Goal: Information Seeking & Learning: Learn about a topic

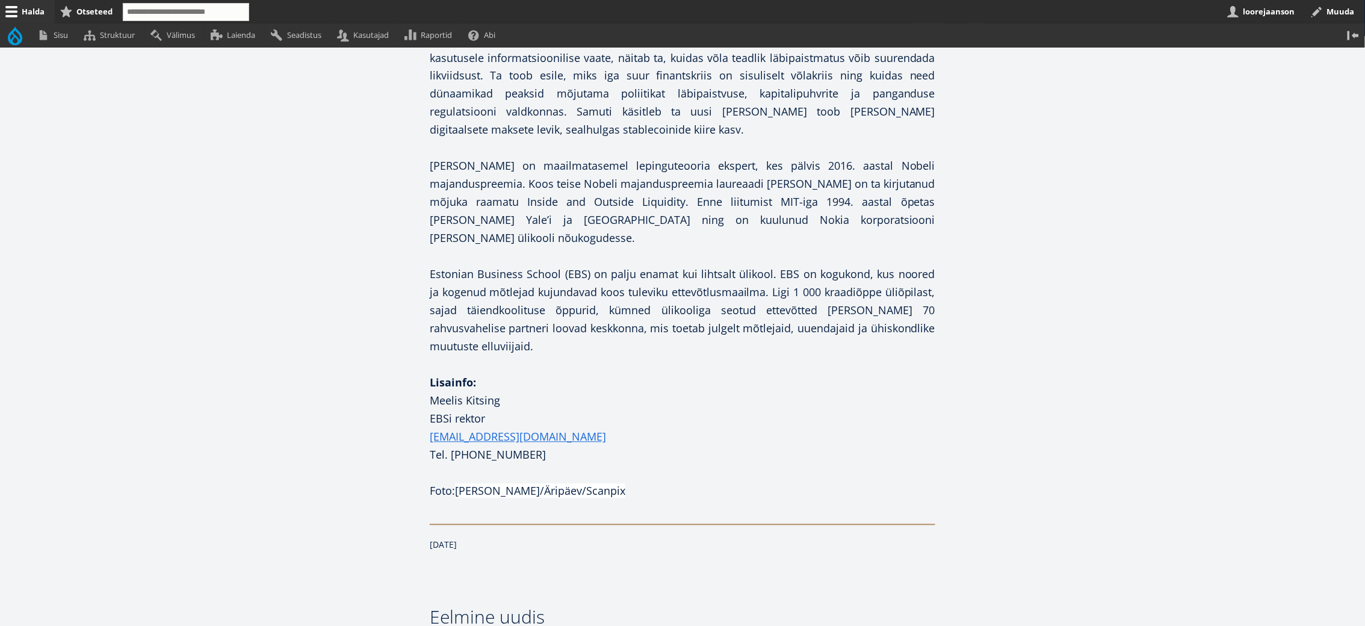
scroll to position [849, 0]
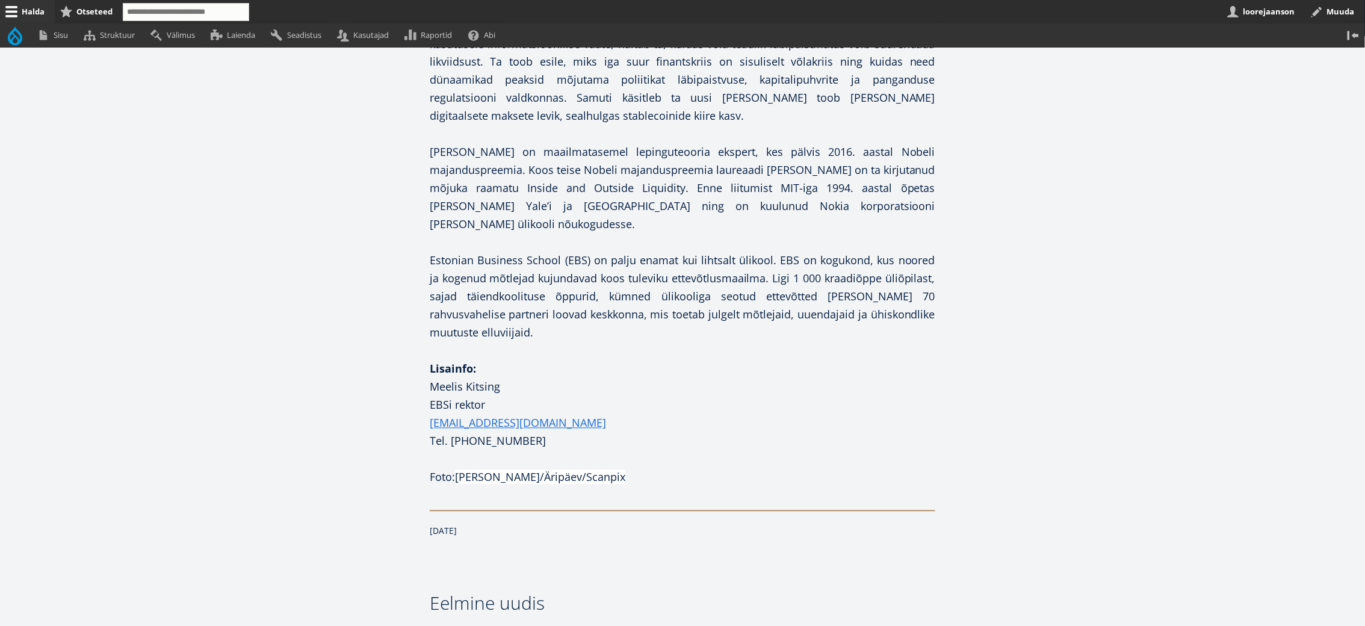
click at [540, 470] on span "[PERSON_NAME]/Äripäev/Scanpix" at bounding box center [540, 477] width 170 height 14
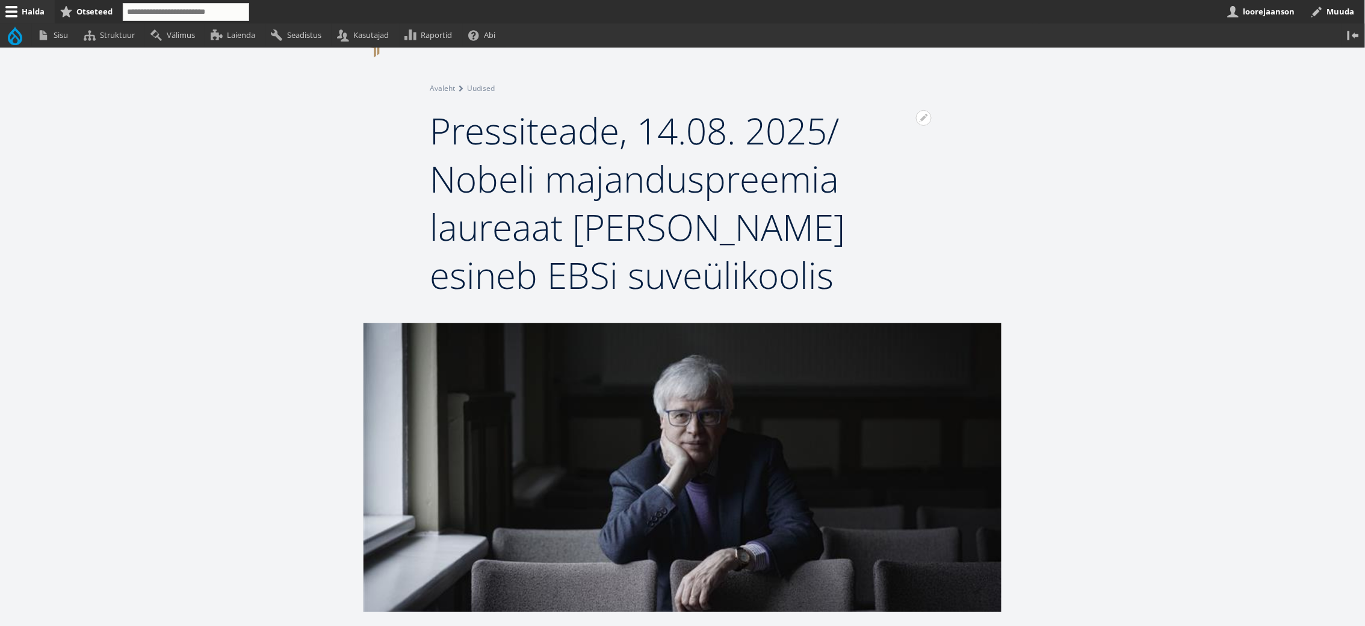
scroll to position [0, 0]
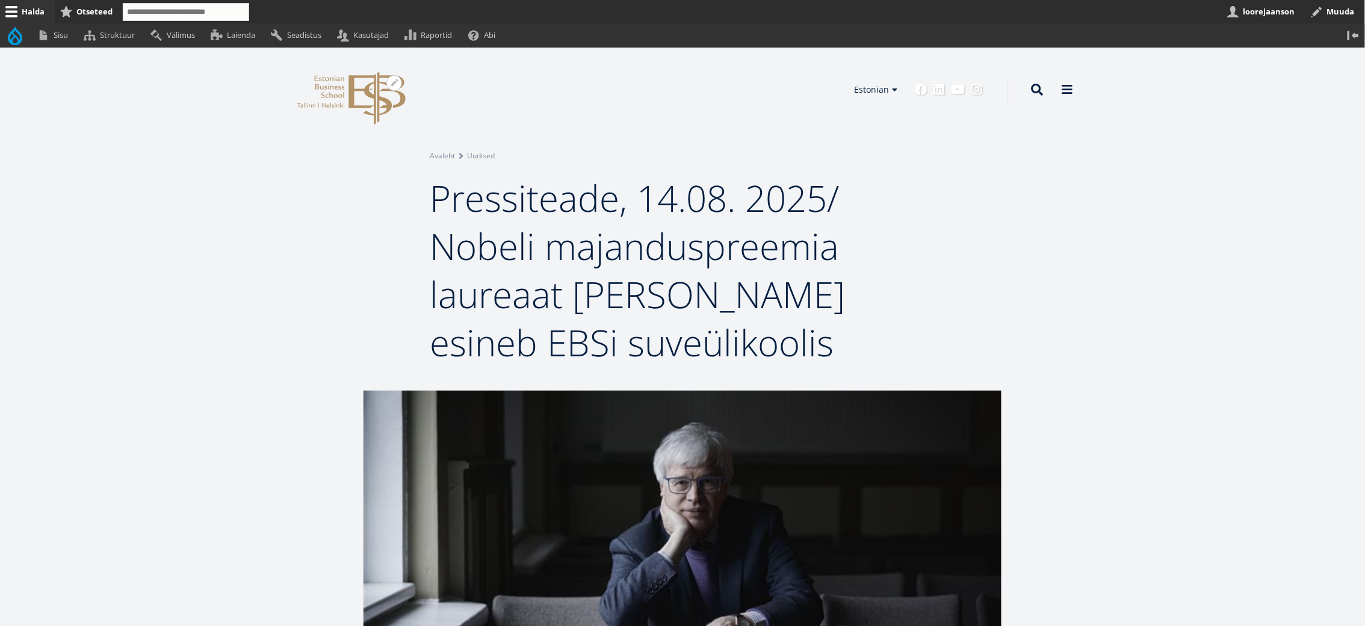
click at [363, 103] on icon "EBS Logo Created with Sketch." at bounding box center [351, 99] width 108 height 54
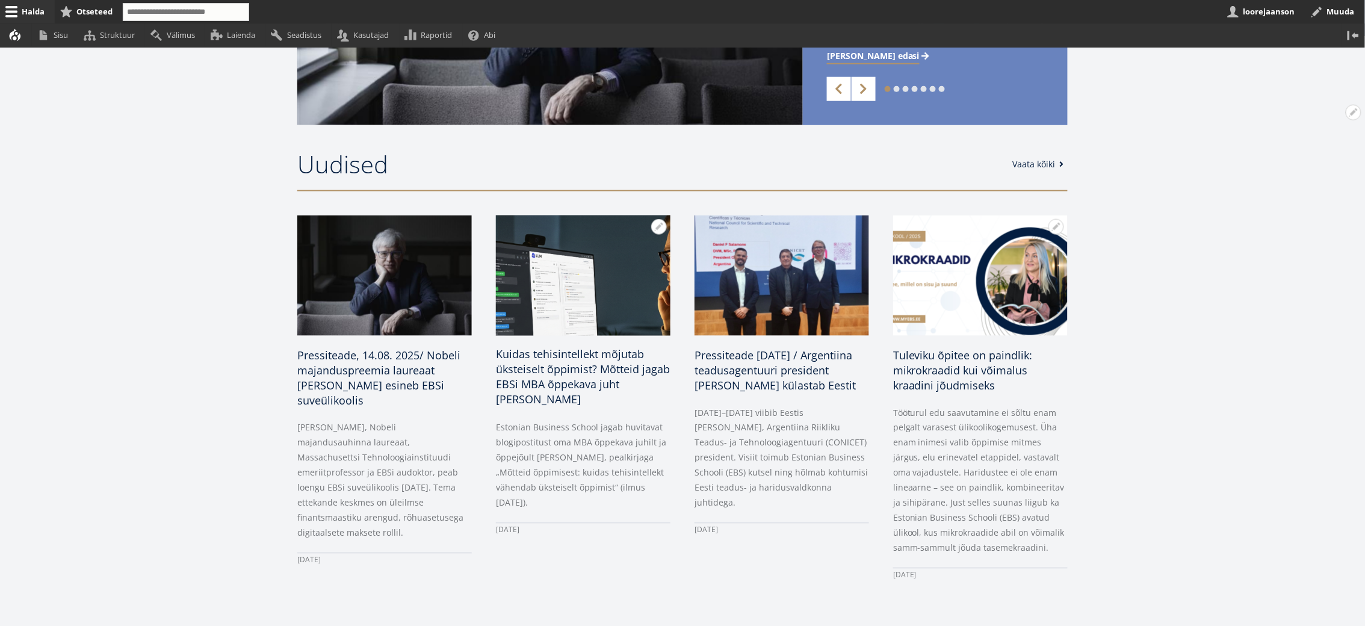
scroll to position [489, 0]
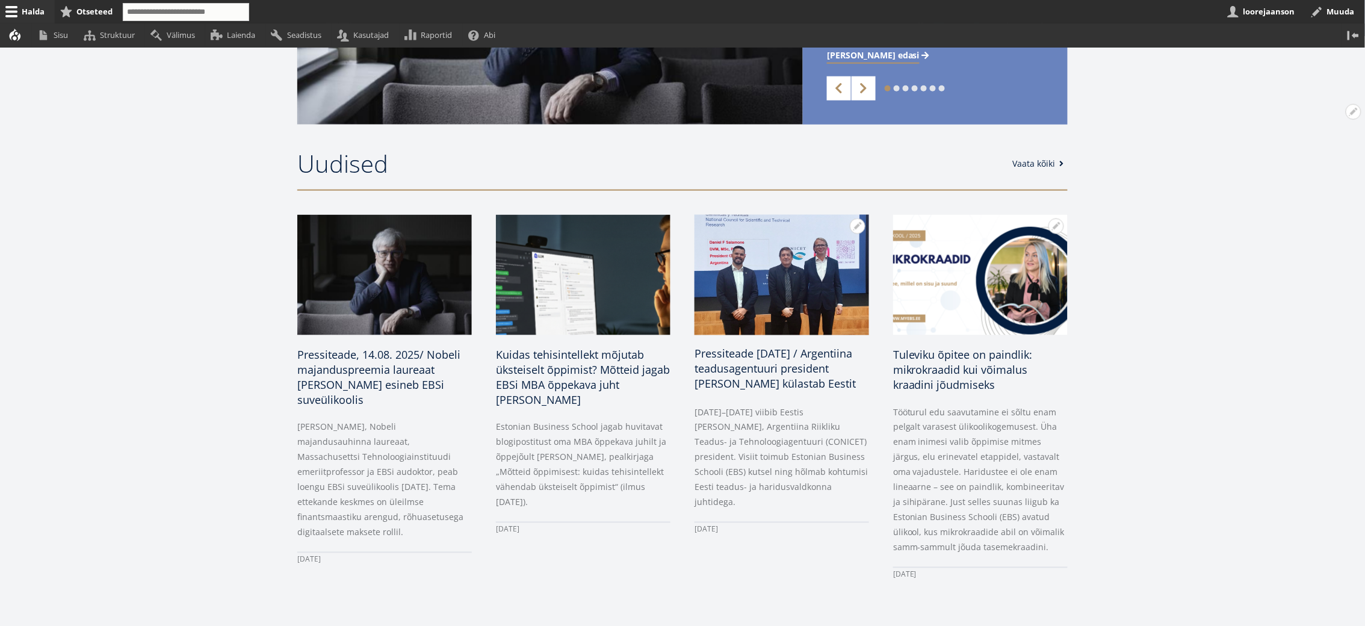
click at [743, 372] on span "Pressiteade 11.08.2025 / Argentiina teadusagentuuri president Daniel Salamone k…" at bounding box center [774, 368] width 161 height 45
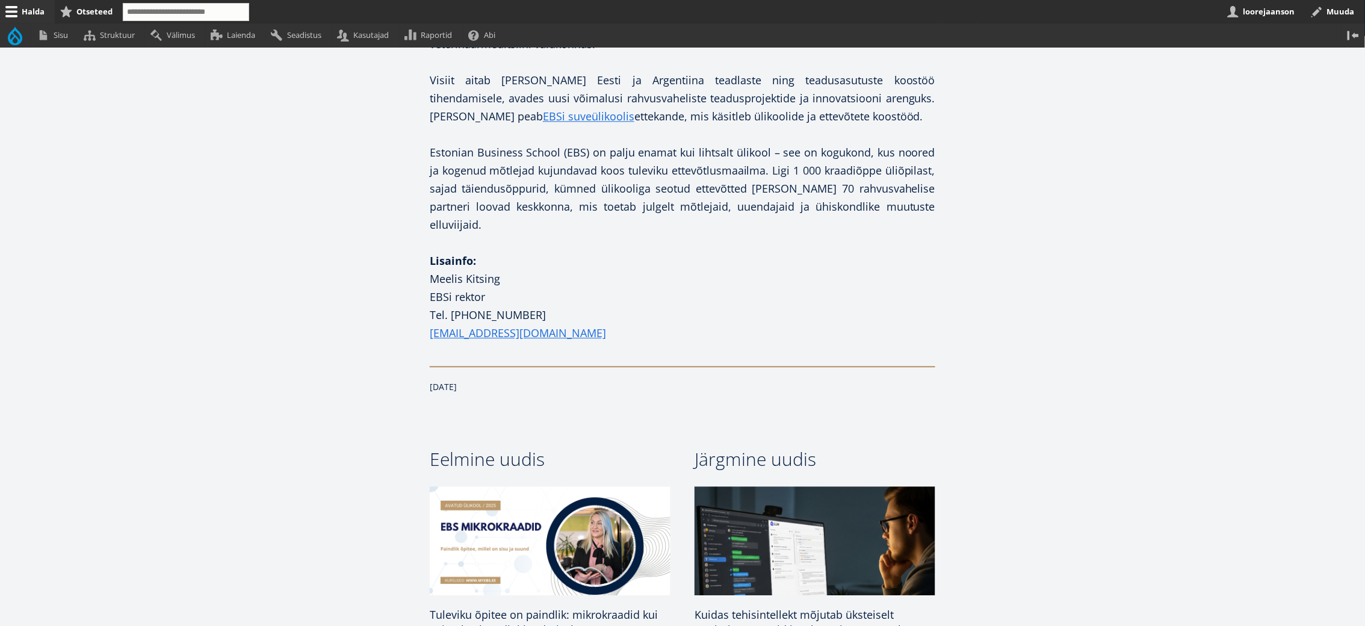
scroll to position [1066, 0]
